Goal: Task Accomplishment & Management: Manage account settings

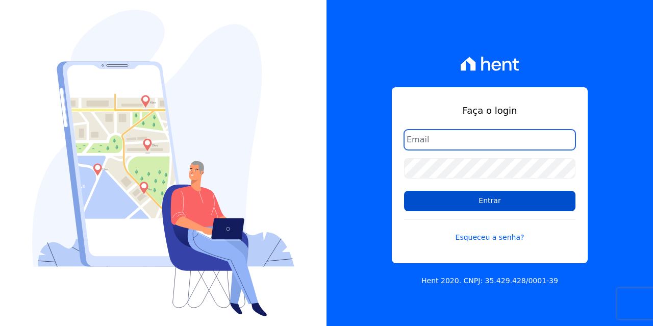
type input "[EMAIL_ADDRESS][DOMAIN_NAME]"
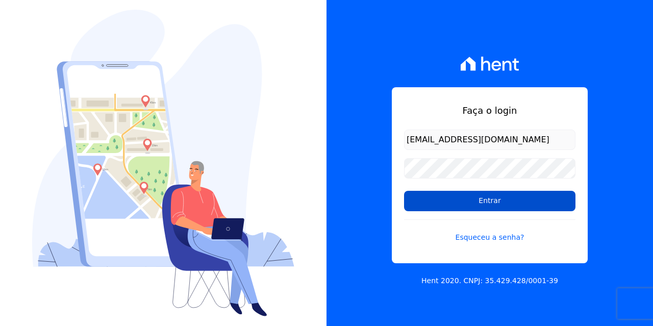
click at [518, 192] on input "Entrar" at bounding box center [489, 201] width 171 height 20
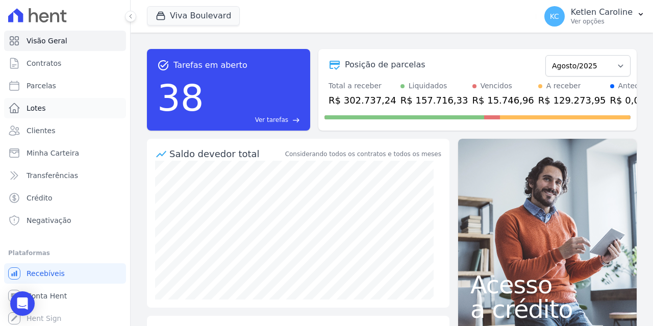
click at [60, 105] on link "Lotes" at bounding box center [65, 108] width 122 height 20
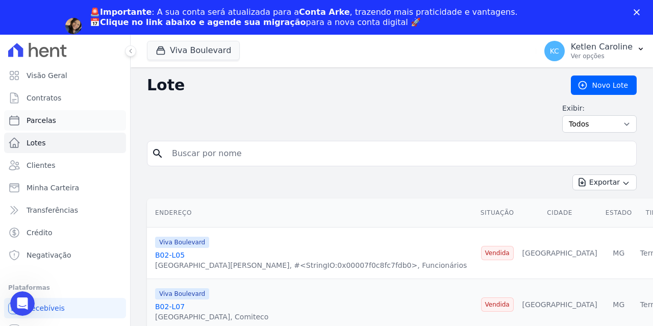
click at [51, 120] on span "Parcelas" at bounding box center [42, 120] width 30 height 10
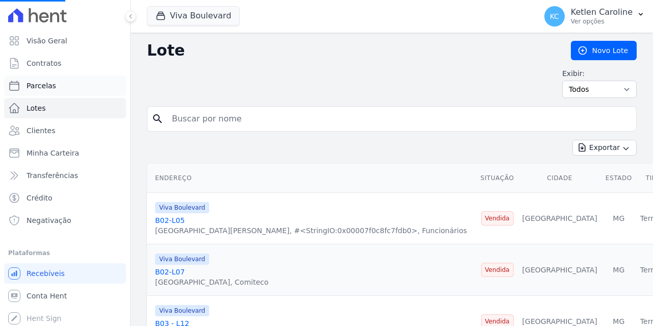
click at [56, 83] on link "Parcelas" at bounding box center [65, 86] width 122 height 20
select select
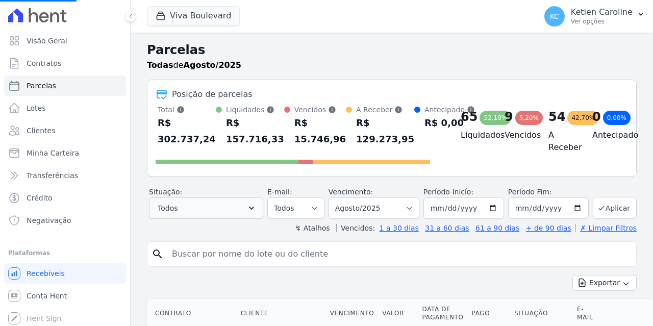
select select
drag, startPoint x: 227, startPoint y: 207, endPoint x: 207, endPoint y: 257, distance: 53.5
click at [207, 256] on label "Agendado" at bounding box center [191, 252] width 34 height 8
click at [170, 256] on input "Agendado" at bounding box center [166, 252] width 8 height 8
click at [205, 249] on input "search" at bounding box center [399, 254] width 466 height 20
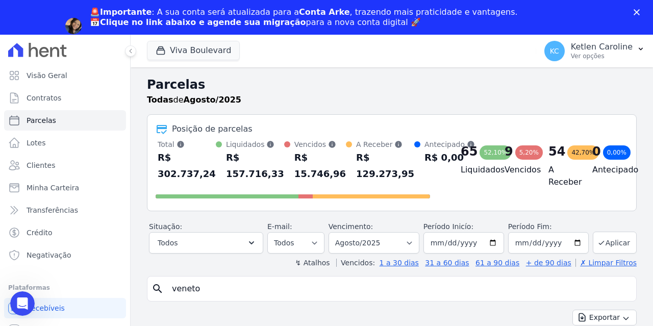
type input "veneto"
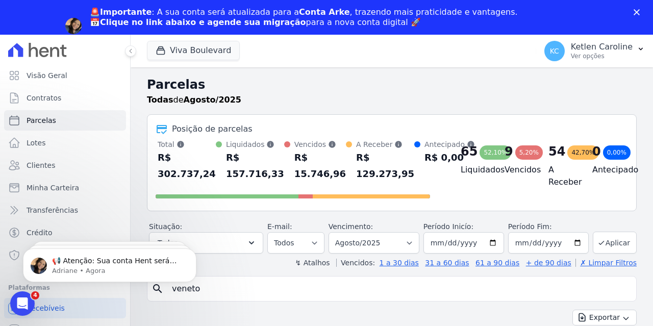
select select
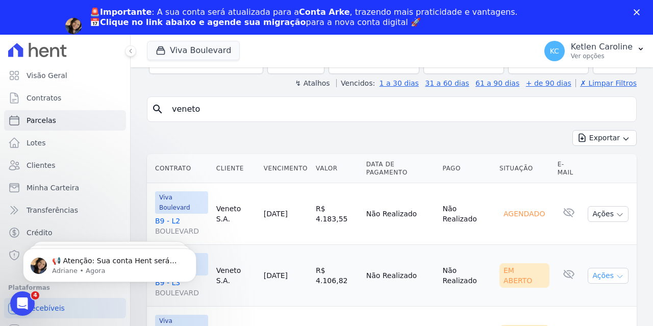
click at [600, 268] on button "Ações" at bounding box center [608, 276] width 41 height 16
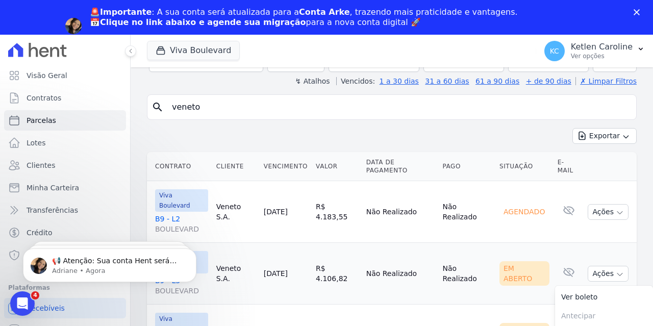
click at [524, 243] on td "Em Aberto" at bounding box center [524, 274] width 58 height 62
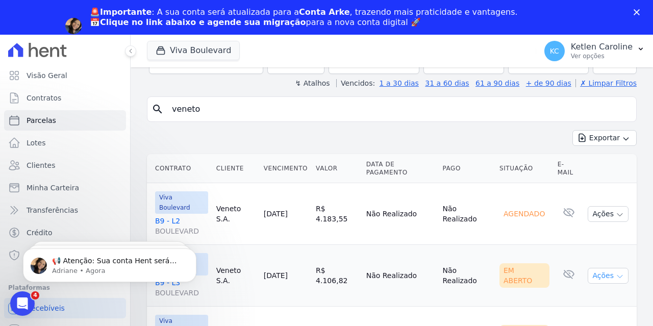
click at [604, 268] on button "Ações" at bounding box center [608, 276] width 41 height 16
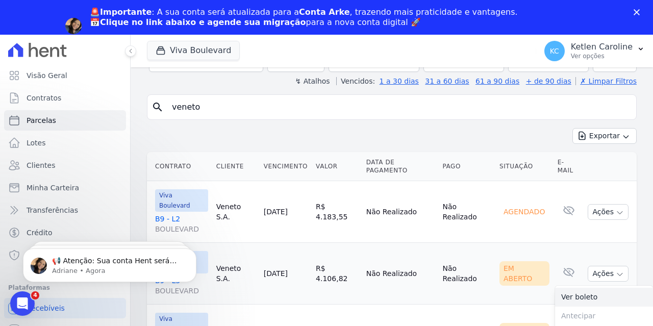
click at [582, 288] on link "Ver boleto" at bounding box center [604, 297] width 98 height 19
click at [598, 205] on button "Ações" at bounding box center [608, 212] width 41 height 16
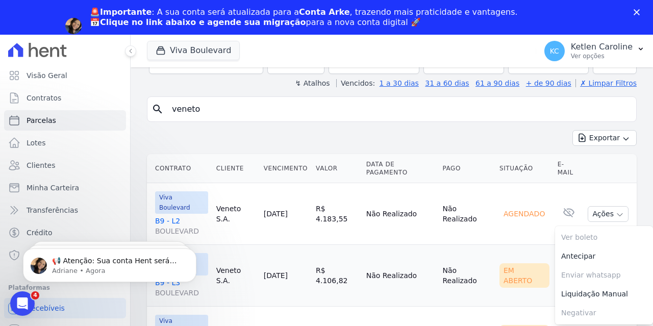
click at [471, 203] on td "Não Realizado" at bounding box center [466, 214] width 57 height 62
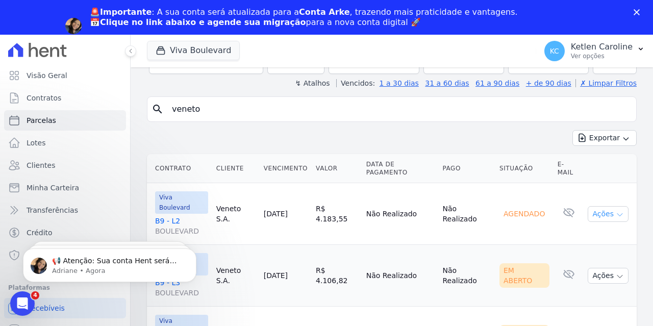
click at [605, 206] on button "Ações" at bounding box center [608, 214] width 41 height 16
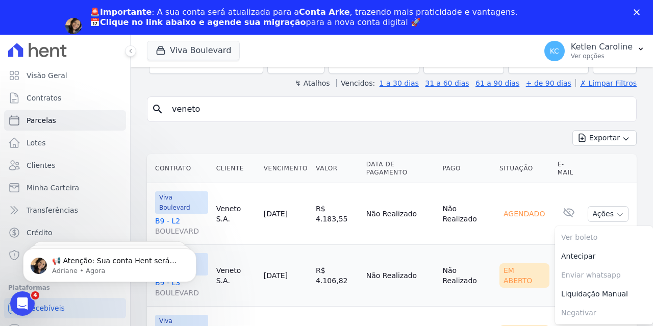
click at [495, 245] on td "Em Aberto" at bounding box center [524, 276] width 58 height 62
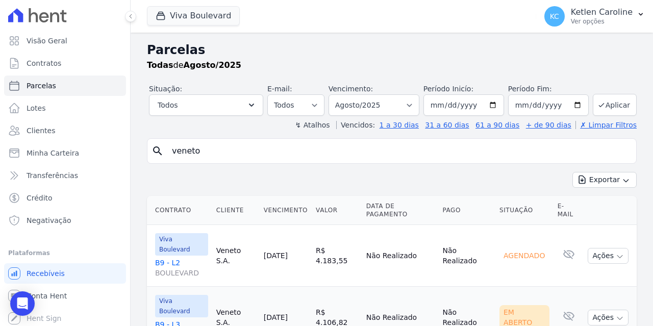
select select
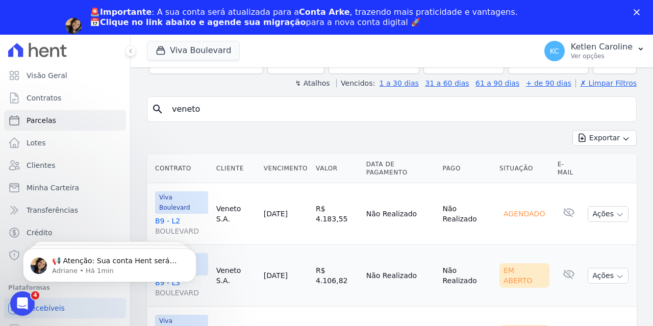
click at [167, 216] on link "B9 - [GEOGRAPHIC_DATA]" at bounding box center [181, 226] width 53 height 20
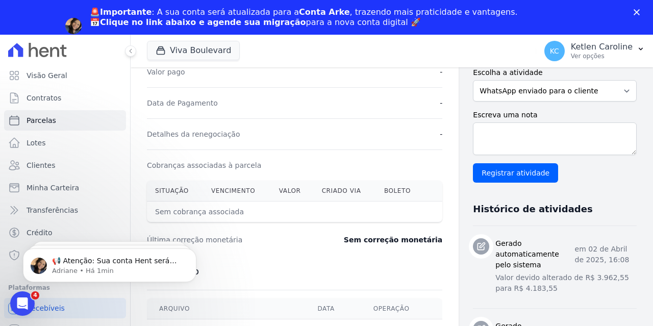
scroll to position [306, 0]
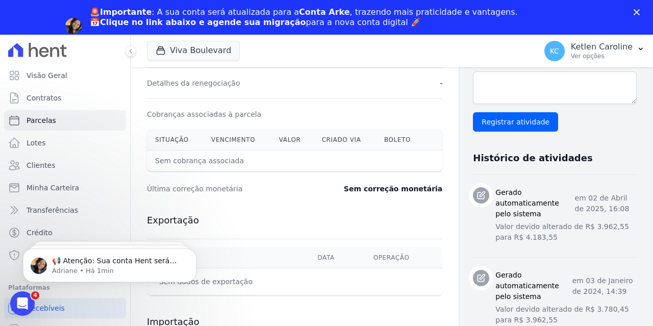
click at [391, 139] on th "Boleto" at bounding box center [400, 140] width 48 height 21
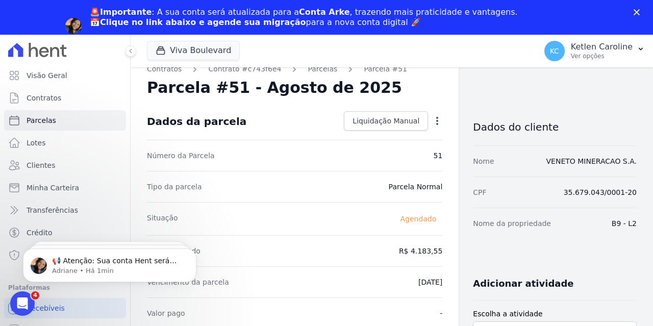
scroll to position [0, 0]
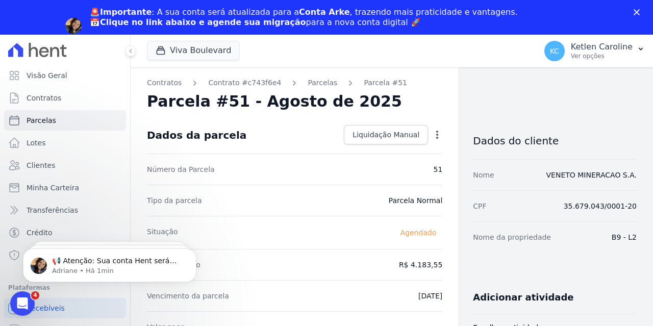
click at [323, 85] on ol "Contratos Contrato #c743f6e4 [GEOGRAPHIC_DATA] Parcela #51" at bounding box center [277, 83] width 260 height 11
click at [318, 84] on link "Parcelas" at bounding box center [323, 83] width 30 height 11
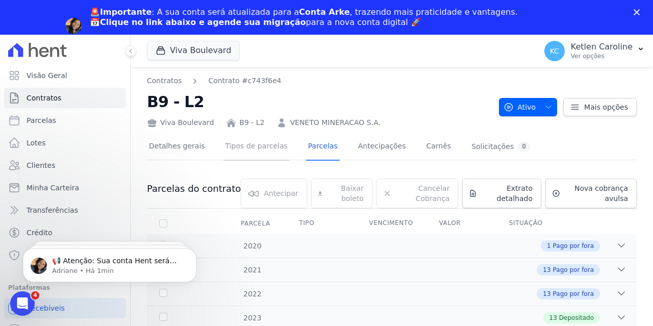
click at [236, 147] on link "Tipos de parcelas" at bounding box center [256, 147] width 66 height 27
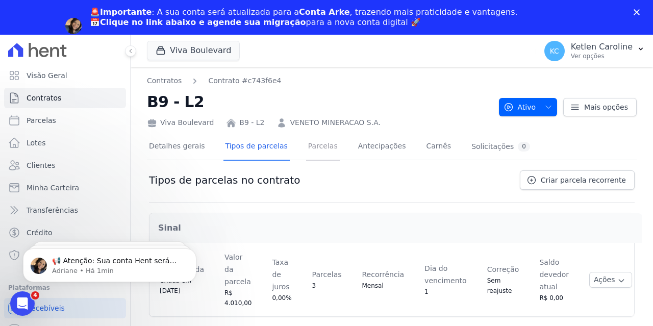
click at [319, 148] on link "Parcelas" at bounding box center [323, 147] width 34 height 27
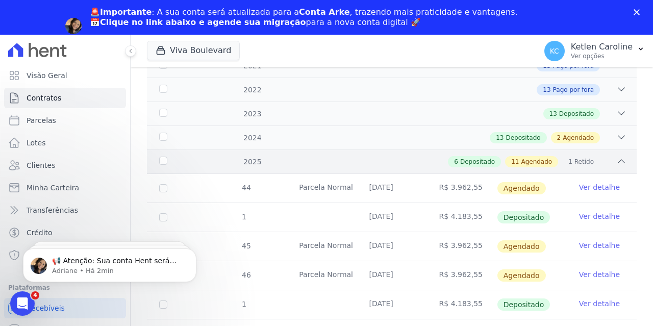
click at [441, 162] on div "6 Depositado 11 Agendado 1 Retido" at bounding box center [416, 161] width 422 height 11
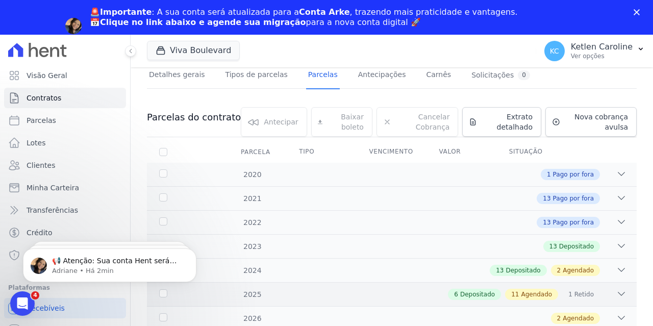
click at [353, 291] on div "6 Depositado 11 Agendado 1 Retido" at bounding box center [416, 294] width 422 height 11
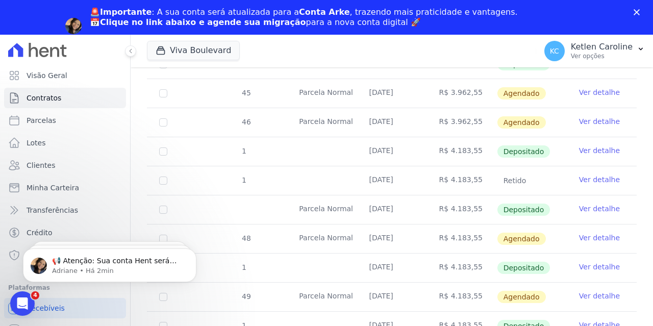
scroll to position [408, 0]
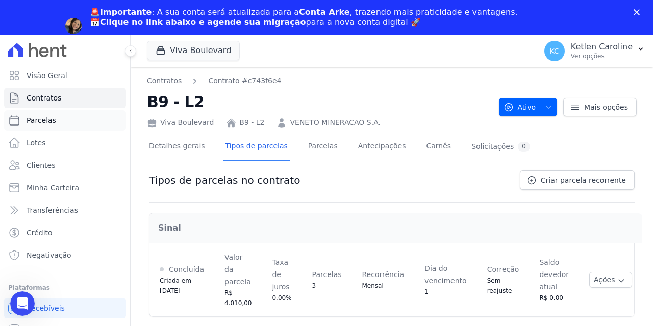
click at [39, 117] on span "Parcelas" at bounding box center [42, 120] width 30 height 10
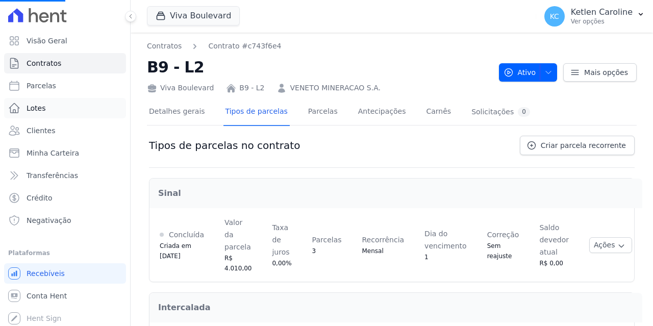
select select
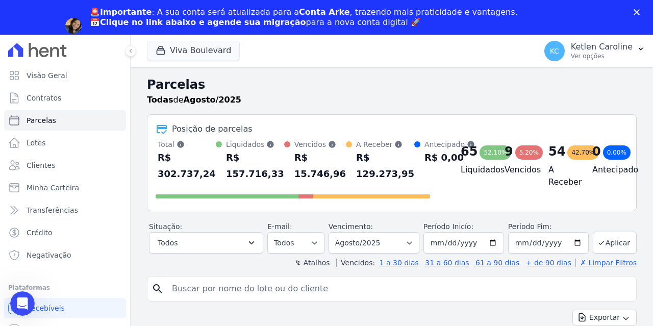
click at [233, 258] on div "↯ Atalhos Vencidos: 1 a 30 dias 31 a 60 dias 61 a 90 dias + de 90 dias ✗ Limpar…" at bounding box center [392, 263] width 490 height 10
click at [221, 285] on input "search" at bounding box center [399, 289] width 466 height 20
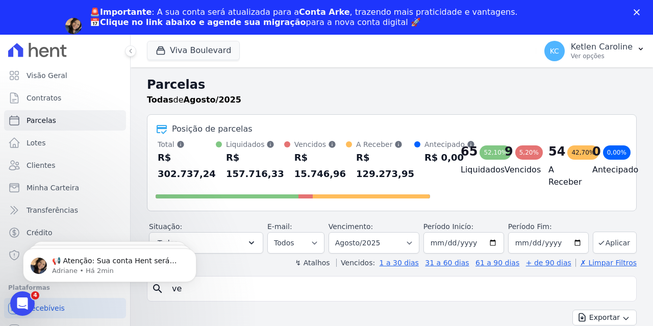
type input "veneto"
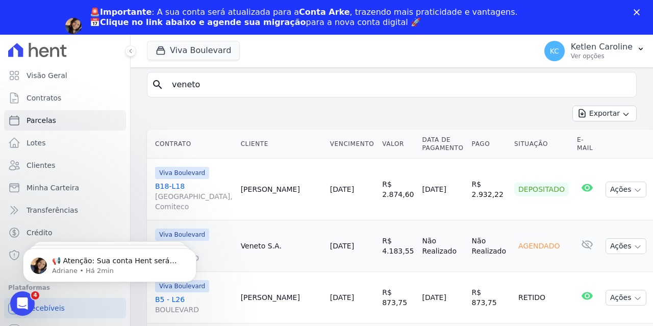
select select
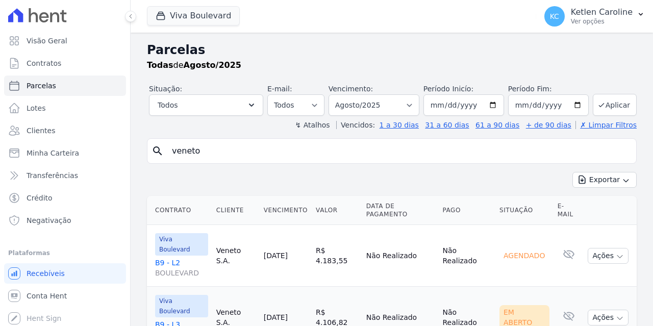
scroll to position [77, 0]
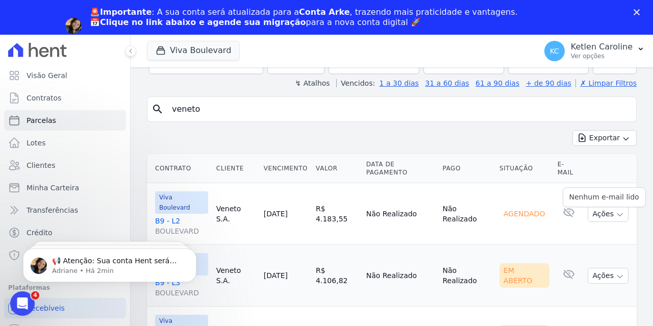
click at [563, 208] on icon at bounding box center [568, 212] width 11 height 9
click at [593, 206] on button "Ações" at bounding box center [608, 214] width 41 height 16
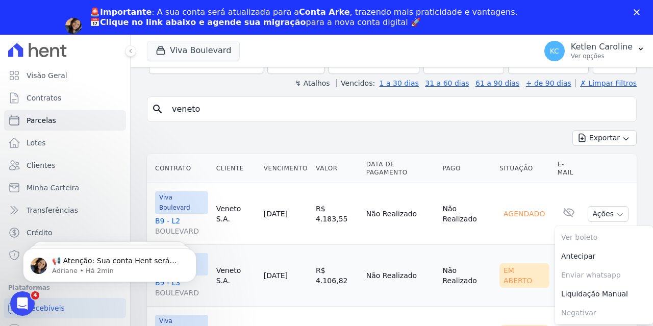
click at [163, 216] on link "B9 - [GEOGRAPHIC_DATA]" at bounding box center [181, 226] width 53 height 20
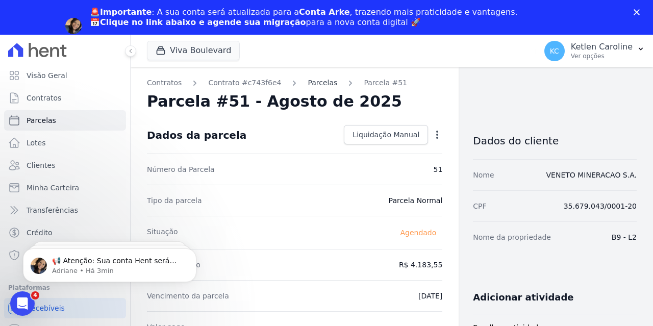
click at [312, 80] on link "Parcelas" at bounding box center [323, 83] width 30 height 11
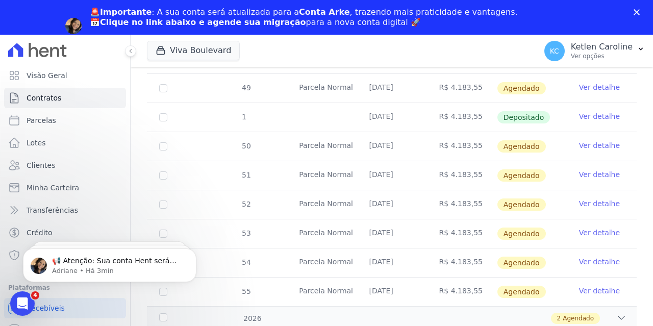
click at [399, 268] on td "[DATE]" at bounding box center [392, 262] width 70 height 29
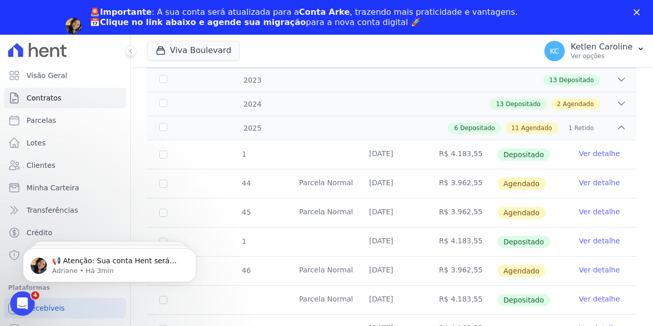
scroll to position [187, 0]
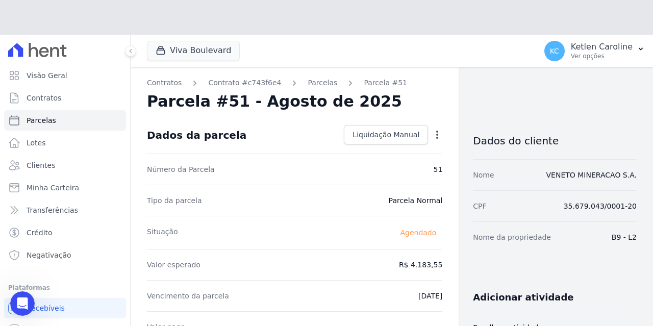
select select
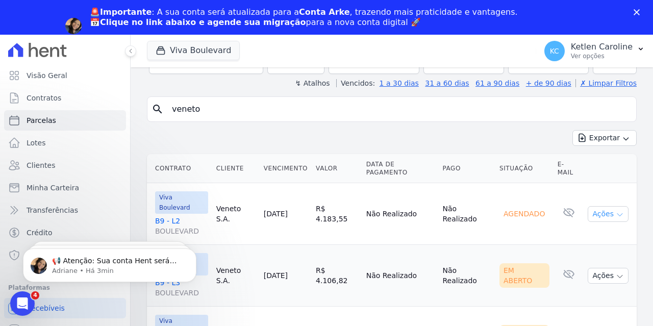
click at [589, 206] on button "Ações" at bounding box center [608, 214] width 41 height 16
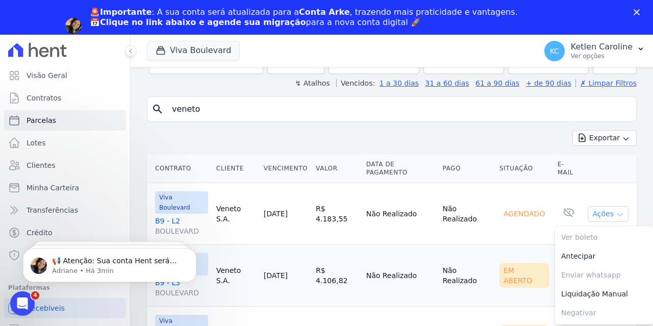
click at [589, 206] on button "Ações" at bounding box center [608, 214] width 41 height 16
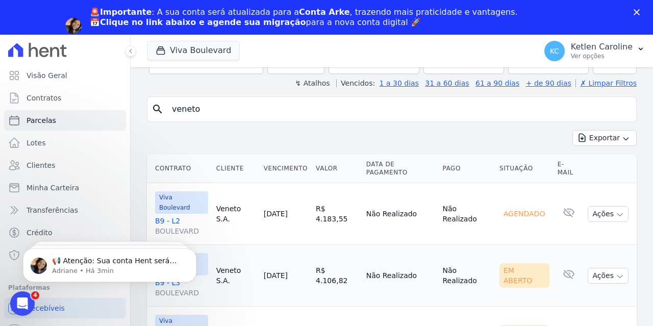
click at [139, 127] on div "Parcelas Todas [PERSON_NAME]/2025 Situação: Agendado Em Aberto Pago Processando…" at bounding box center [392, 195] width 522 height 409
